Goal: Task Accomplishment & Management: Use online tool/utility

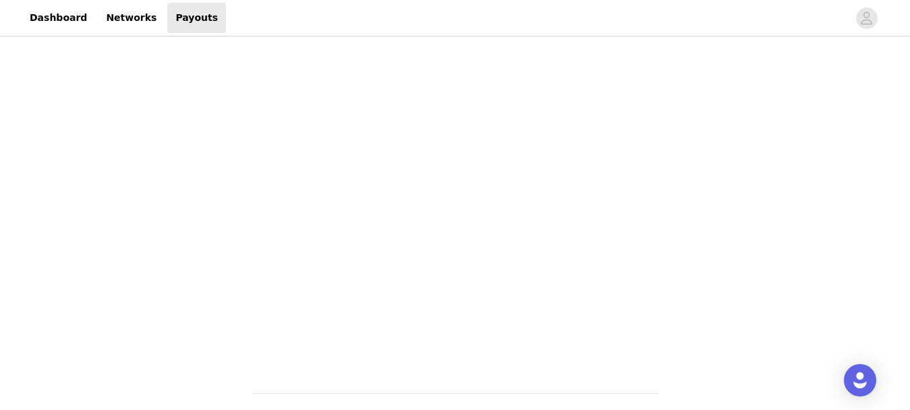
scroll to position [449, 0]
drag, startPoint x: 910, startPoint y: 177, endPoint x: 920, endPoint y: 157, distance: 22.3
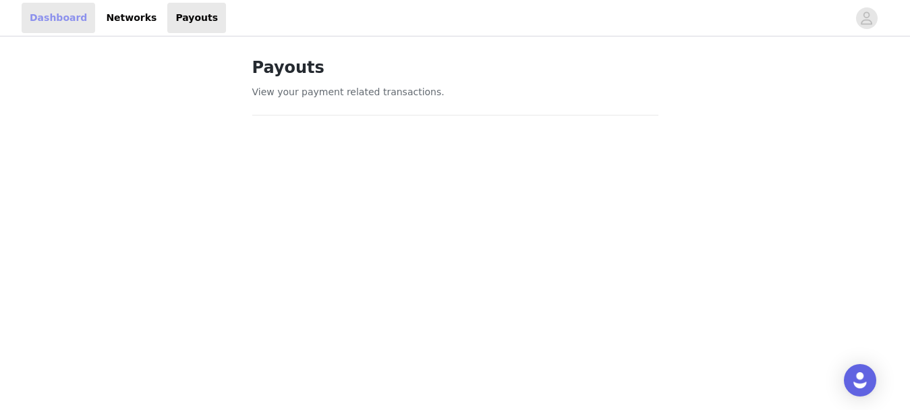
click at [65, 22] on link "Dashboard" at bounding box center [59, 18] width 74 height 30
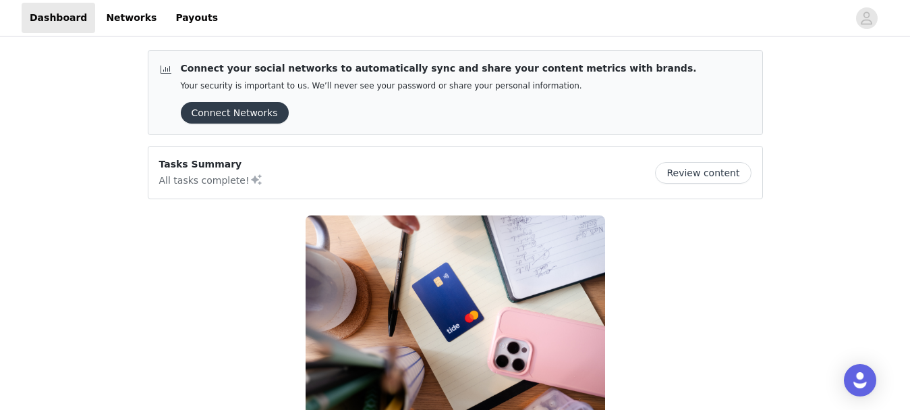
click at [696, 167] on button "Review content" at bounding box center [703, 173] width 96 height 22
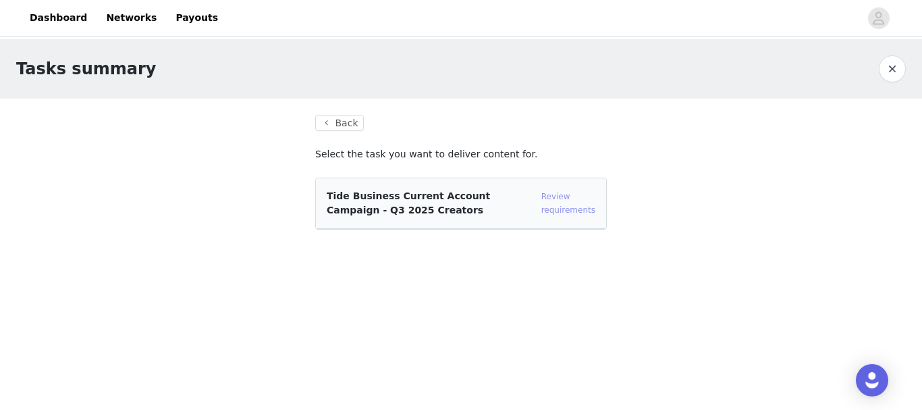
click at [553, 208] on link "Review requirements" at bounding box center [568, 203] width 54 height 23
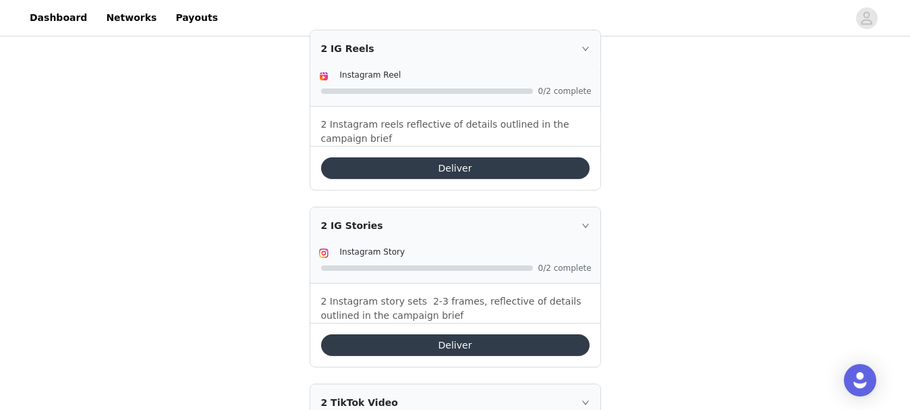
scroll to position [304, 0]
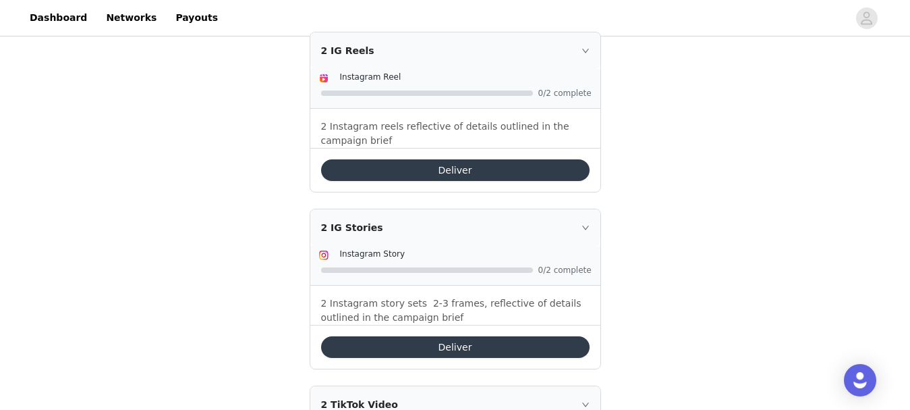
click at [463, 159] on button "Deliver" at bounding box center [455, 170] width 269 height 22
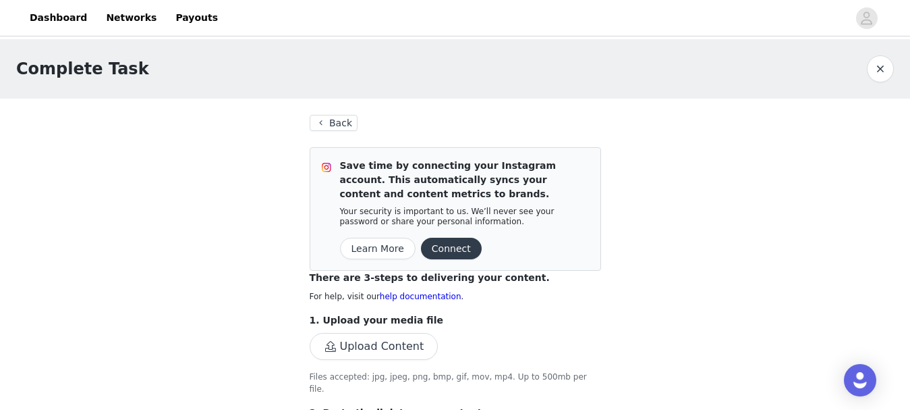
click at [343, 124] on button "Back" at bounding box center [334, 123] width 49 height 16
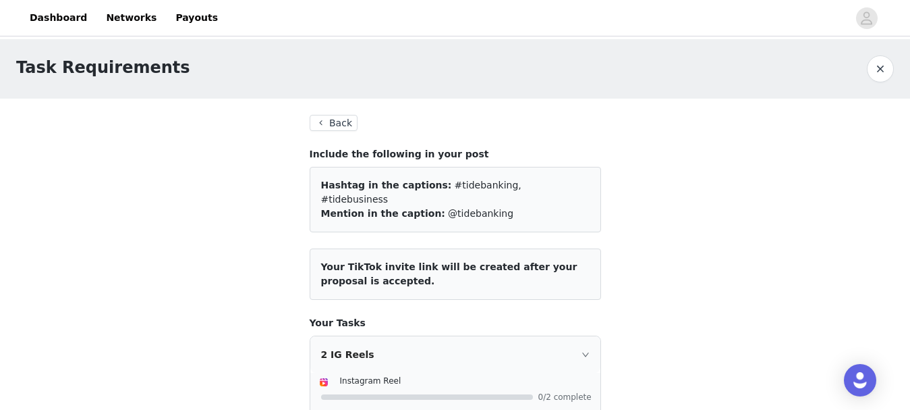
click at [875, 63] on button "button" at bounding box center [880, 68] width 27 height 27
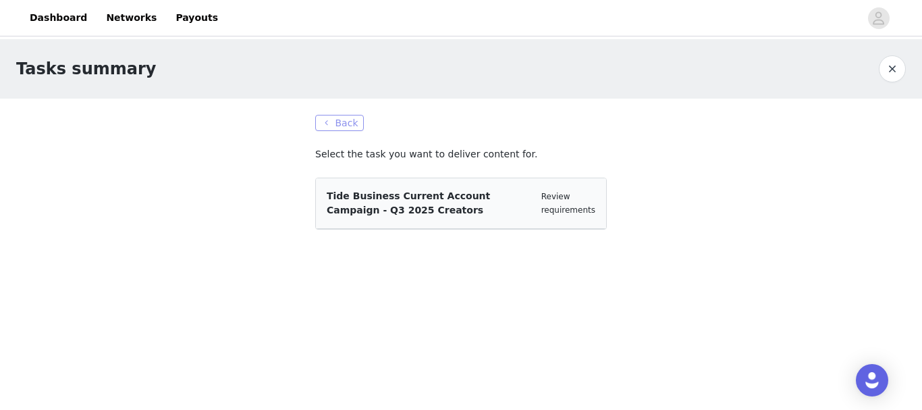
click at [346, 127] on button "Back" at bounding box center [339, 123] width 49 height 16
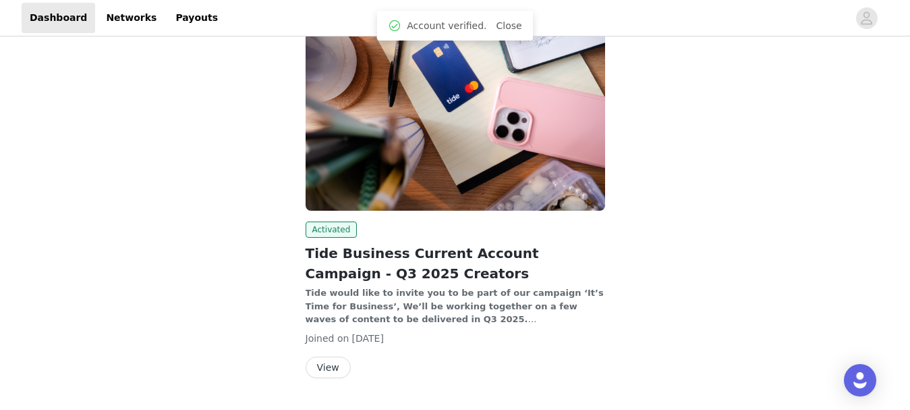
scroll to position [266, 0]
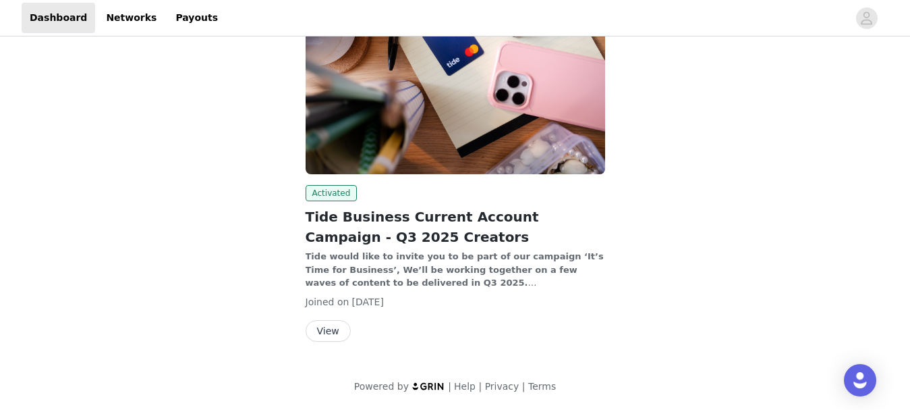
click at [327, 334] on button "View" at bounding box center [328, 331] width 45 height 22
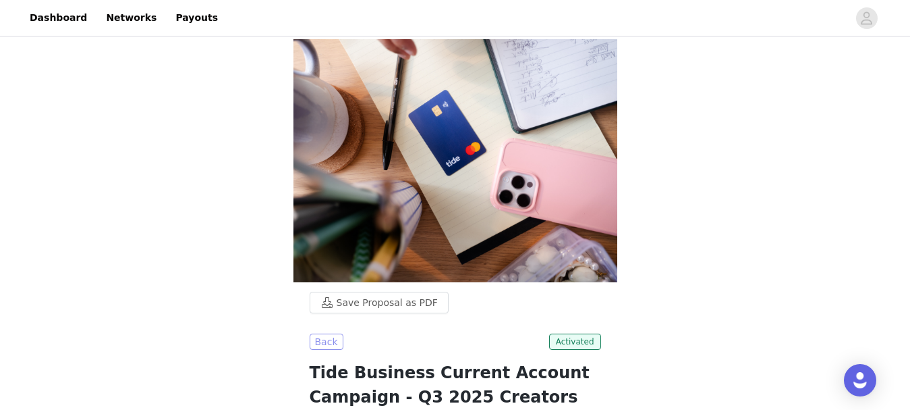
click at [327, 333] on button "Back" at bounding box center [327, 341] width 34 height 16
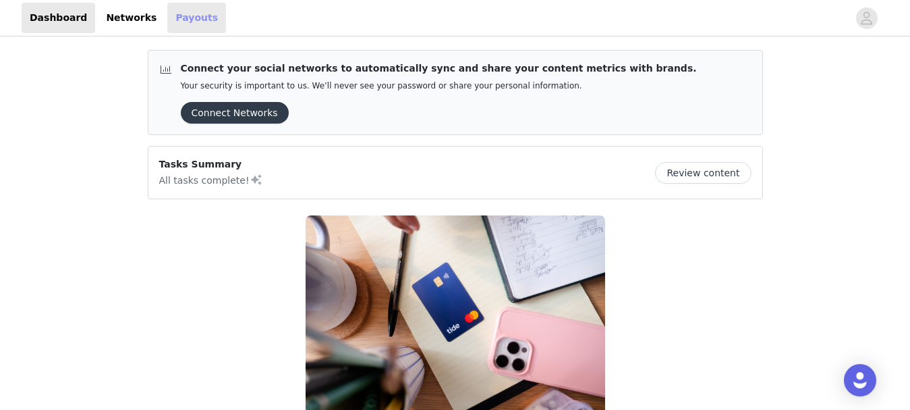
click at [187, 19] on link "Payouts" at bounding box center [196, 18] width 59 height 30
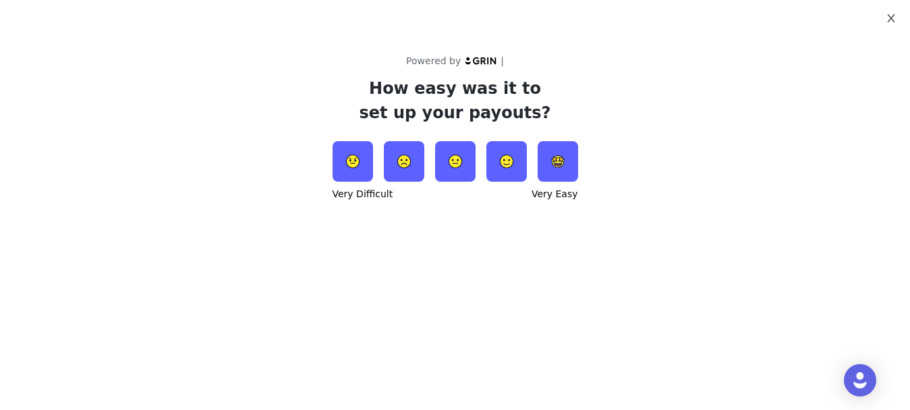
click at [893, 11] on button "Close" at bounding box center [892, 19] width 38 height 38
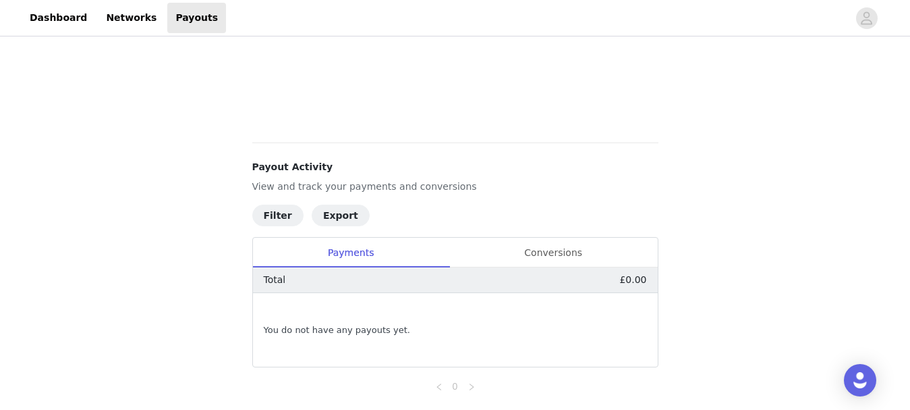
scroll to position [448, 0]
